Goal: Task Accomplishment & Management: Manage account settings

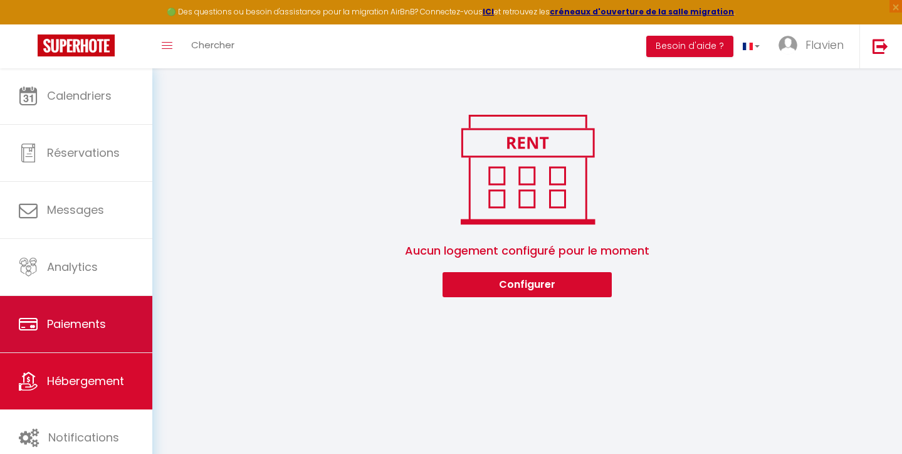
scroll to position [68, 0]
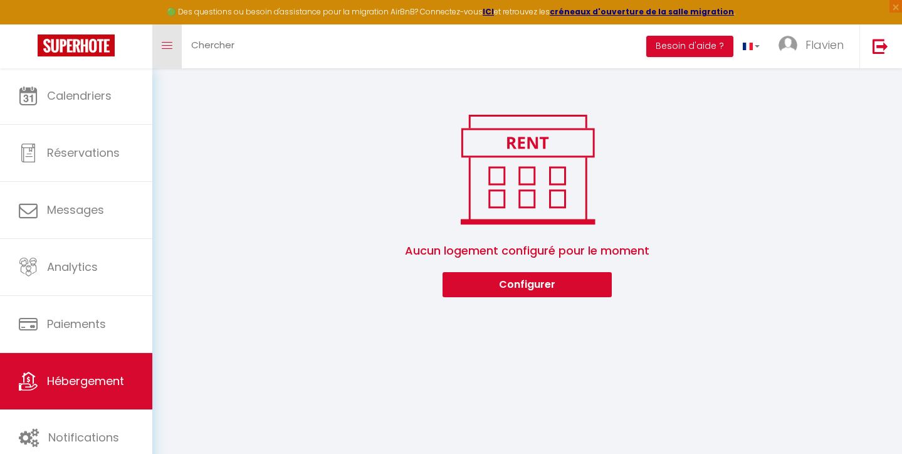
click at [172, 51] on link "Toggle menubar" at bounding box center [166, 46] width 29 height 44
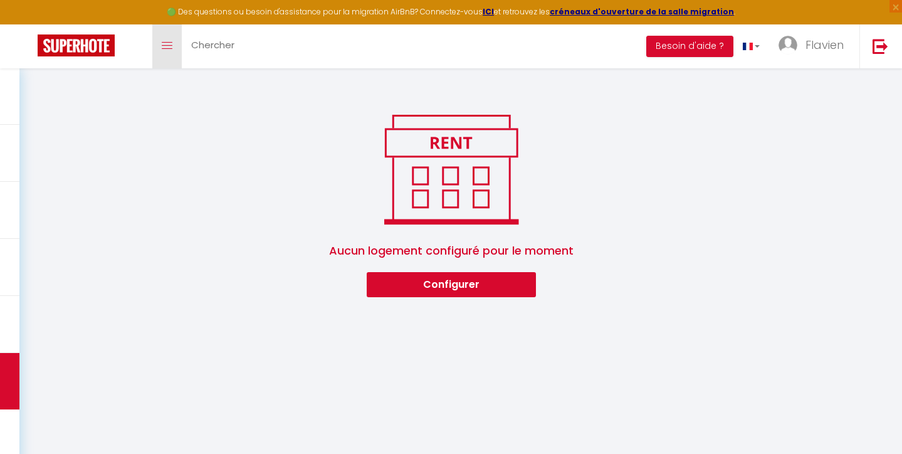
click at [172, 51] on link "Toggle menubar" at bounding box center [166, 46] width 29 height 44
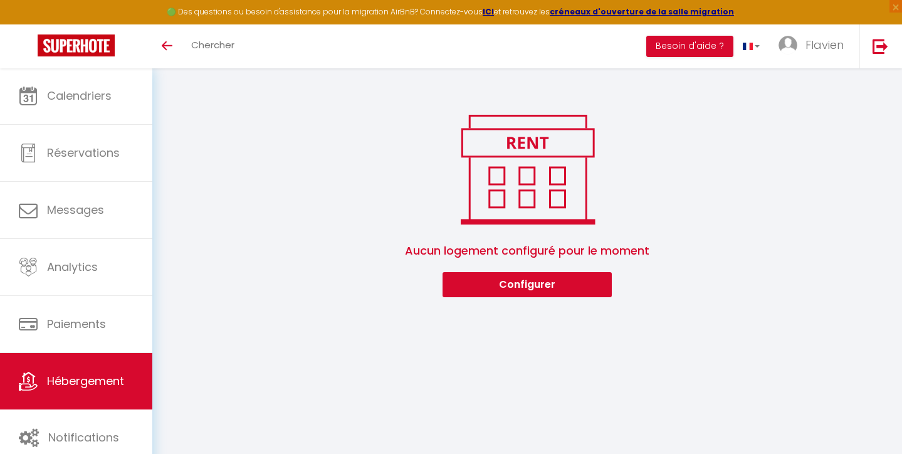
click at [112, 51] on img at bounding box center [76, 45] width 77 height 22
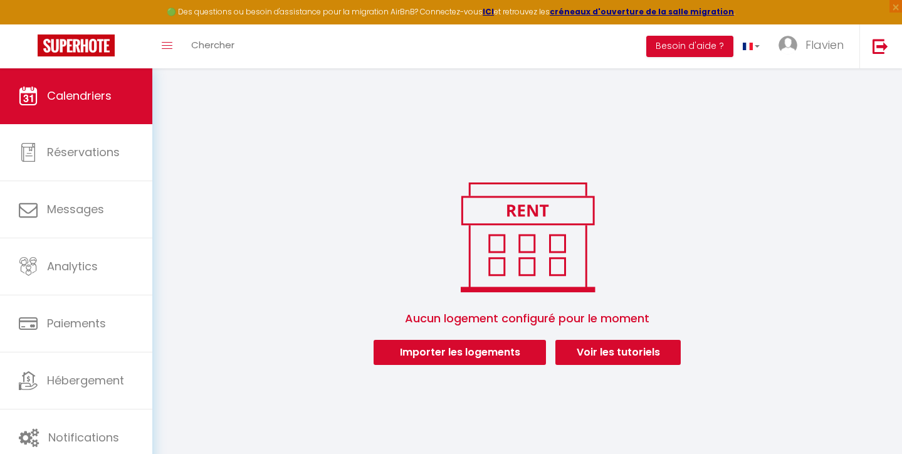
click at [593, 357] on link "Voir les tutoriels" at bounding box center [617, 352] width 125 height 25
click at [822, 38] on span "Flavien" at bounding box center [824, 45] width 38 height 16
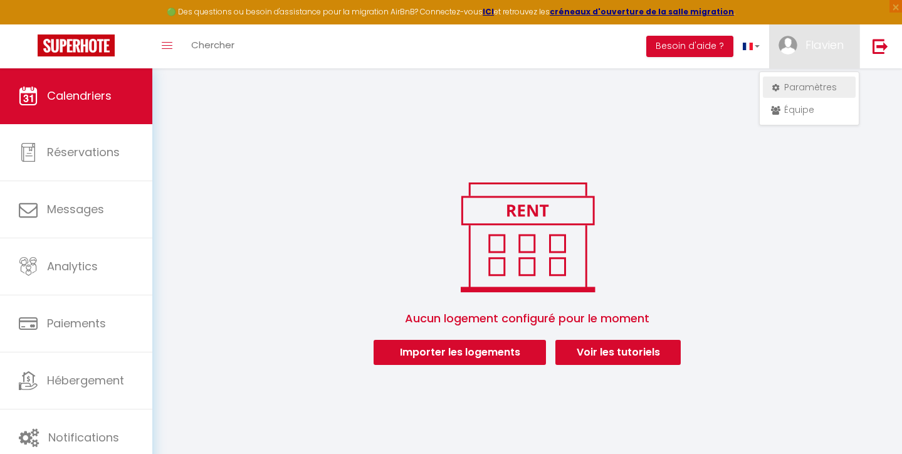
click at [805, 80] on link "Paramètres" at bounding box center [809, 86] width 93 height 21
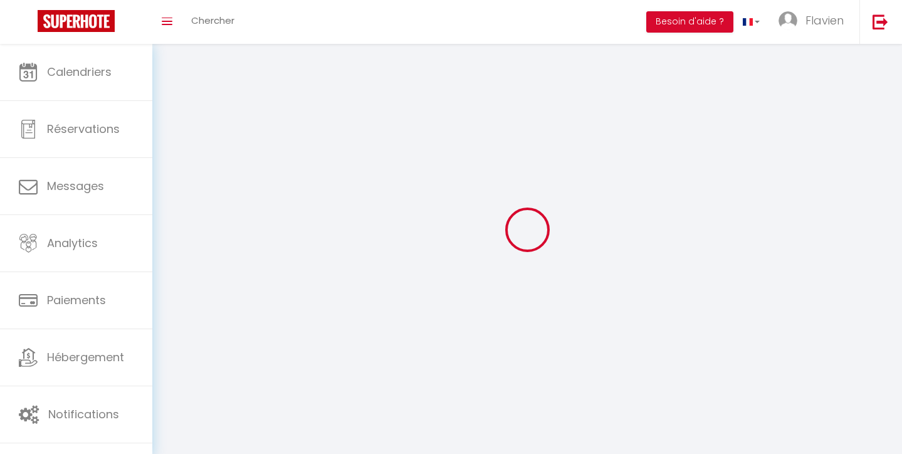
type input "Flavien"
type input "Zabarel"
type input "+33778435767"
type input "12 rue new holland"
type input "21600"
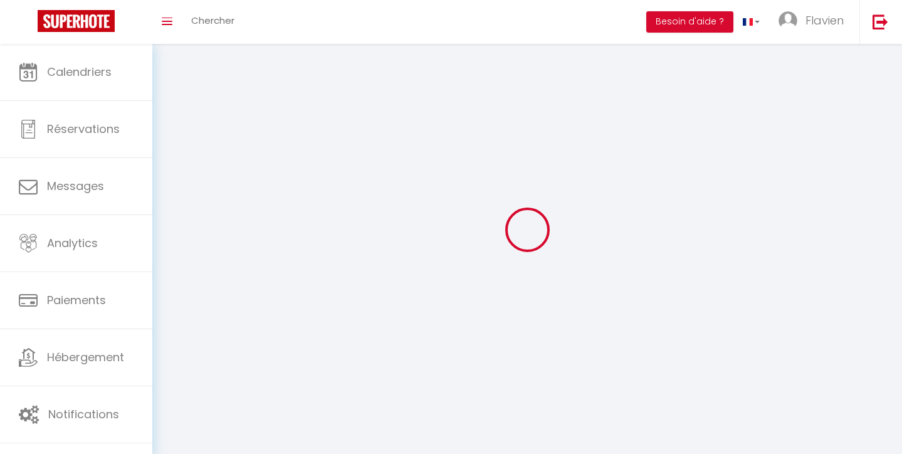
type input "longvic"
type input "sGpTYDibegk0B5BeorwlGcu5T"
type input "gua5wvUsGLGEDUTiXIWjK02oF"
type input "https://app.superhote.com/#/get-available-rentals/gua5wvUsGLGEDUTiXIWjK02oF"
select select "1"
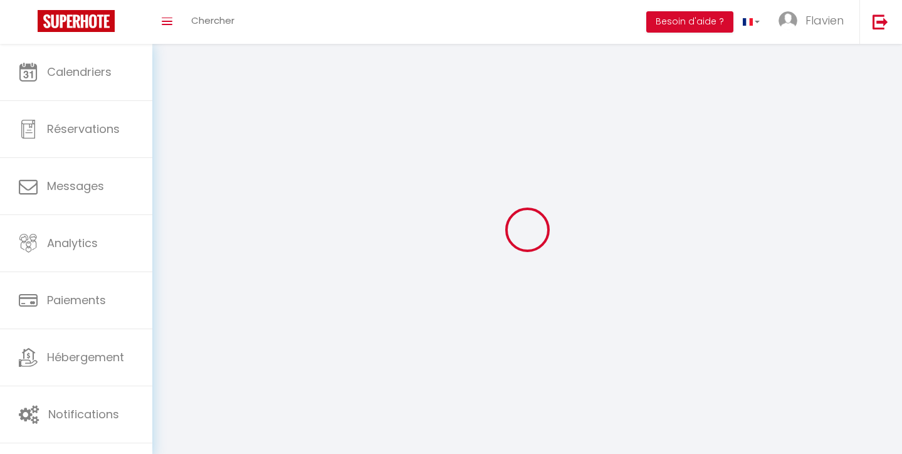
select select "28"
select select "fr"
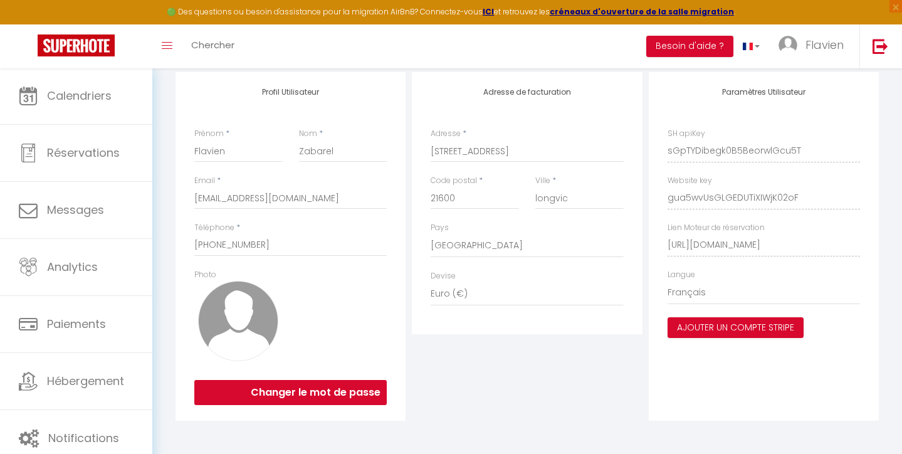
scroll to position [131, 0]
click at [297, 377] on div "Changer le mot de passe" at bounding box center [290, 389] width 192 height 31
click at [293, 390] on button "Changer le mot de passe" at bounding box center [290, 392] width 192 height 25
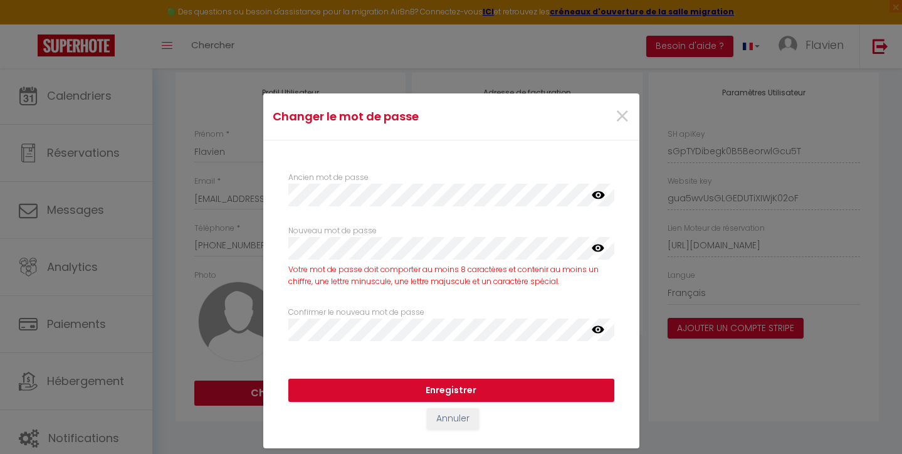
click at [271, 243] on div "Ancien mot de passe false Nouveau mot de passe Votre mot de passe doit comporte…" at bounding box center [451, 252] width 376 height 225
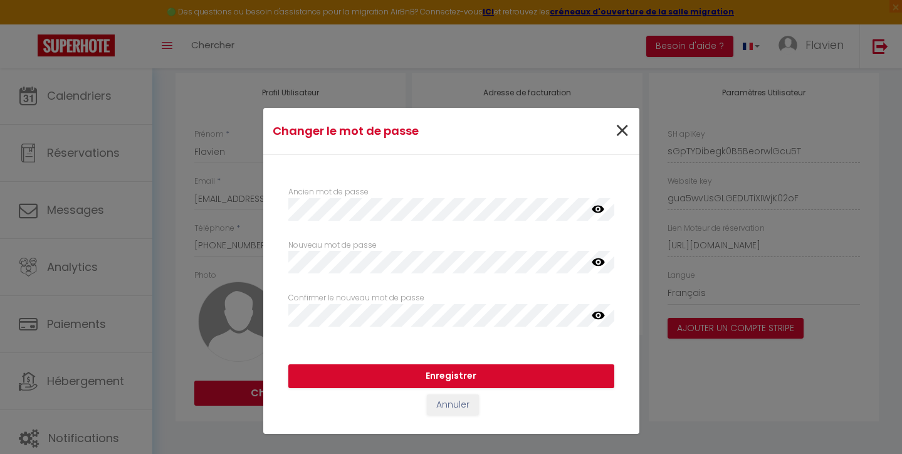
click at [621, 125] on span "×" at bounding box center [622, 131] width 16 height 38
